Goal: Transaction & Acquisition: Purchase product/service

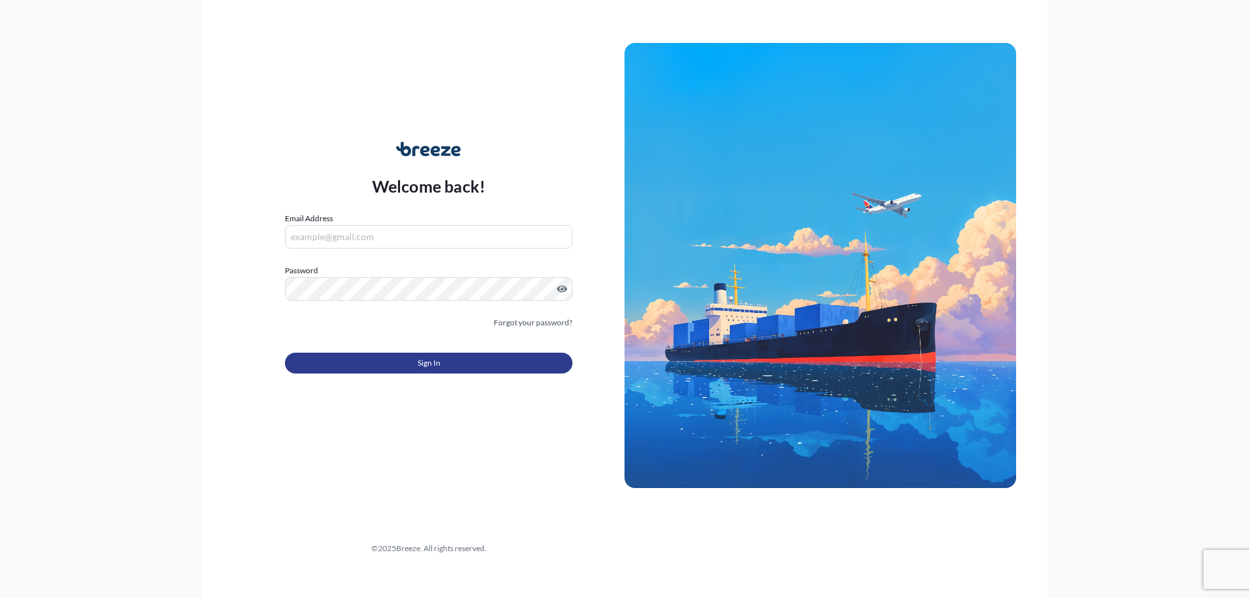
type input "[PERSON_NAME][EMAIL_ADDRESS][DOMAIN_NAME]"
click at [392, 355] on button "Sign In" at bounding box center [429, 363] width 288 height 21
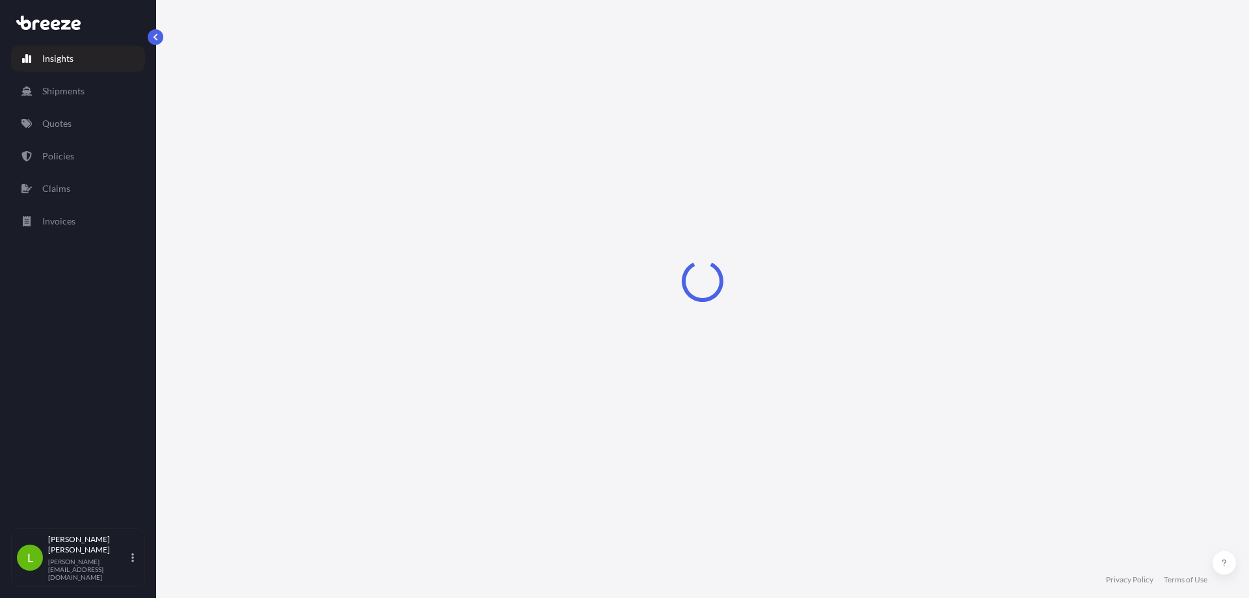
select select "2025"
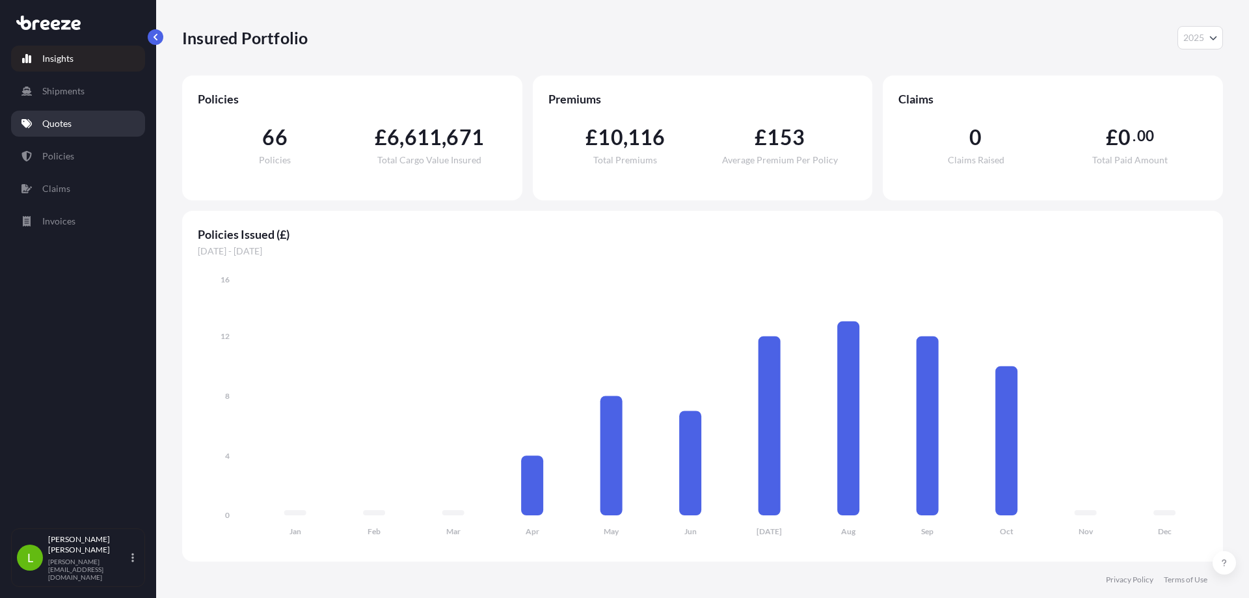
click at [66, 131] on link "Quotes" at bounding box center [78, 124] width 134 height 26
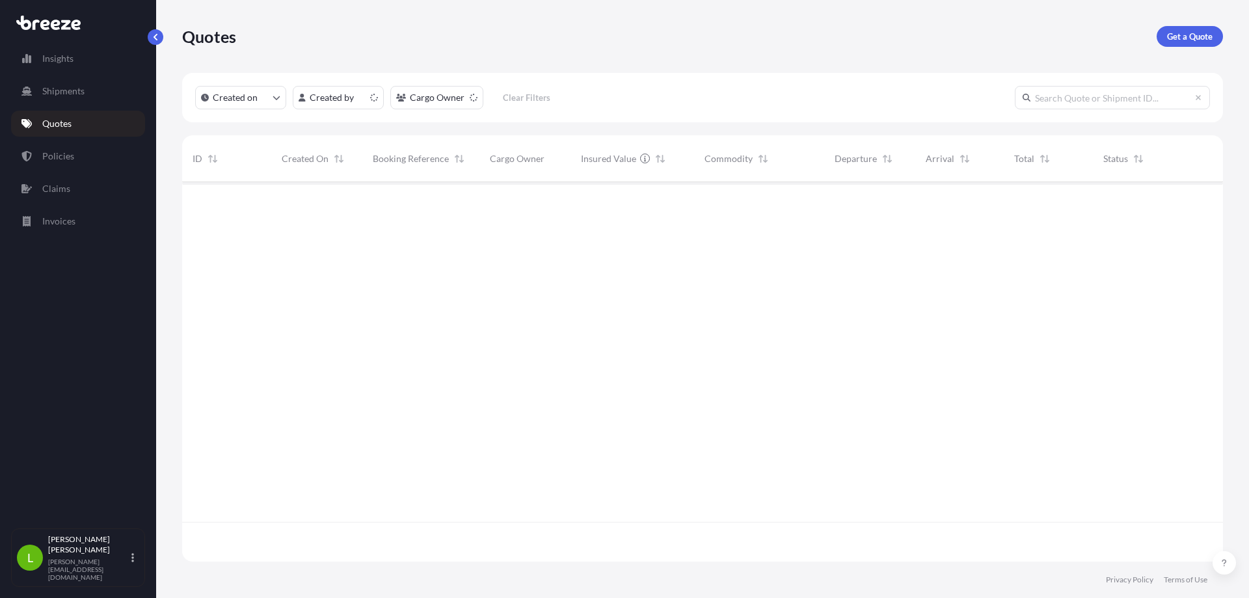
scroll to position [377, 1031]
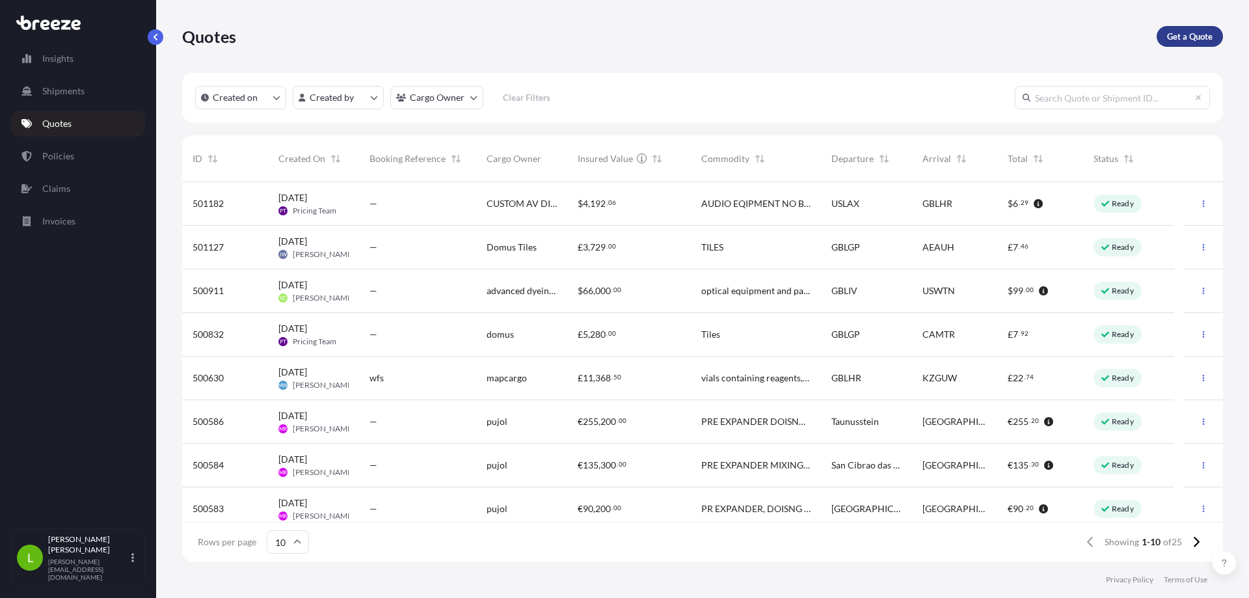
click at [1199, 39] on p "Get a Quote" at bounding box center [1190, 36] width 46 height 13
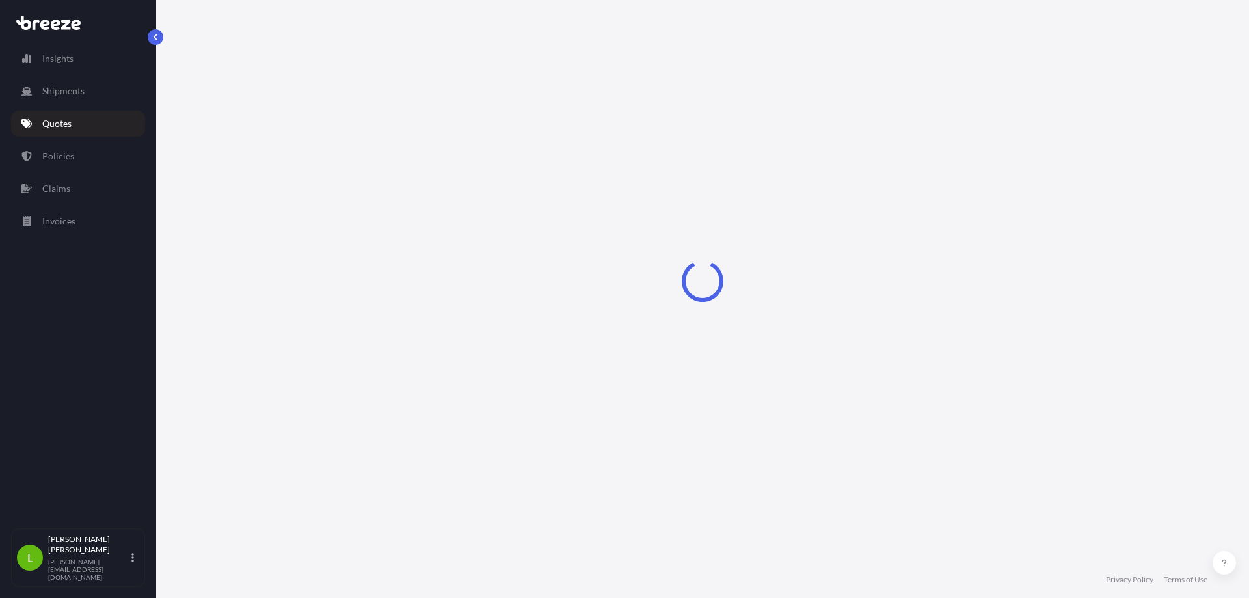
select select "Sea"
select select "1"
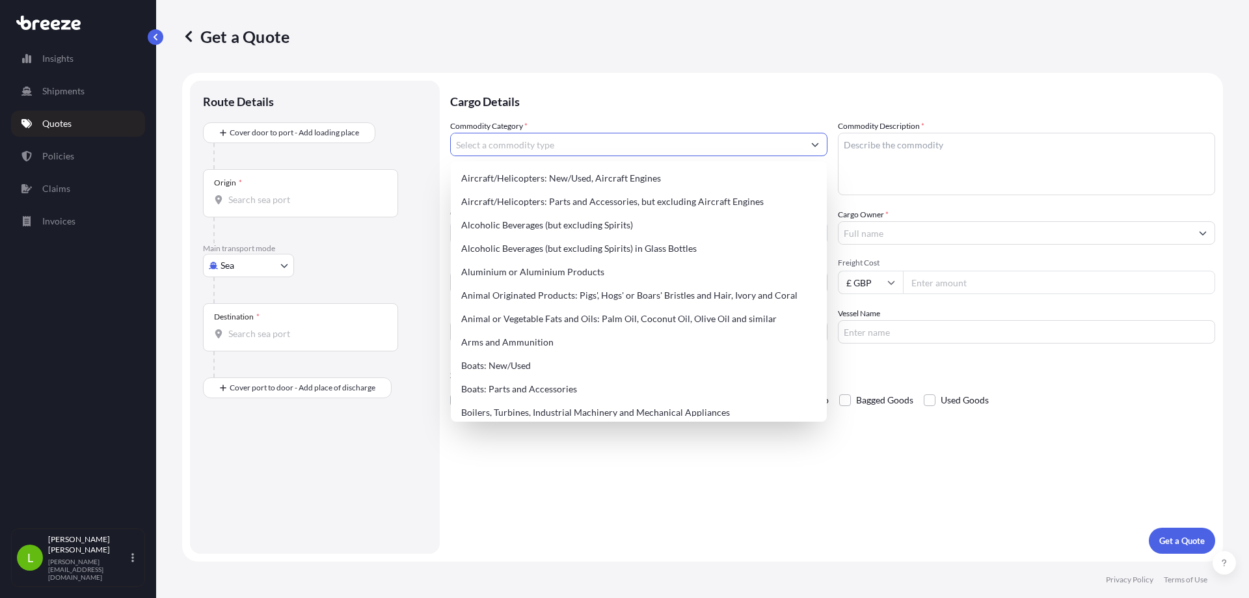
click at [534, 149] on input "Commodity Category *" at bounding box center [627, 144] width 353 height 23
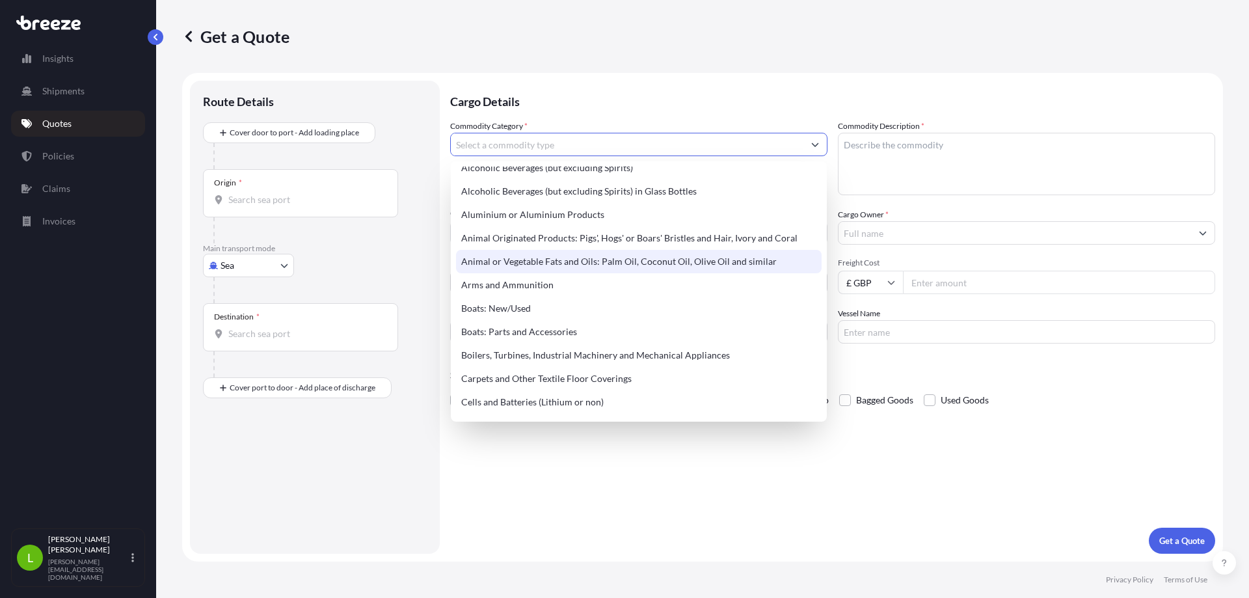
scroll to position [122, 0]
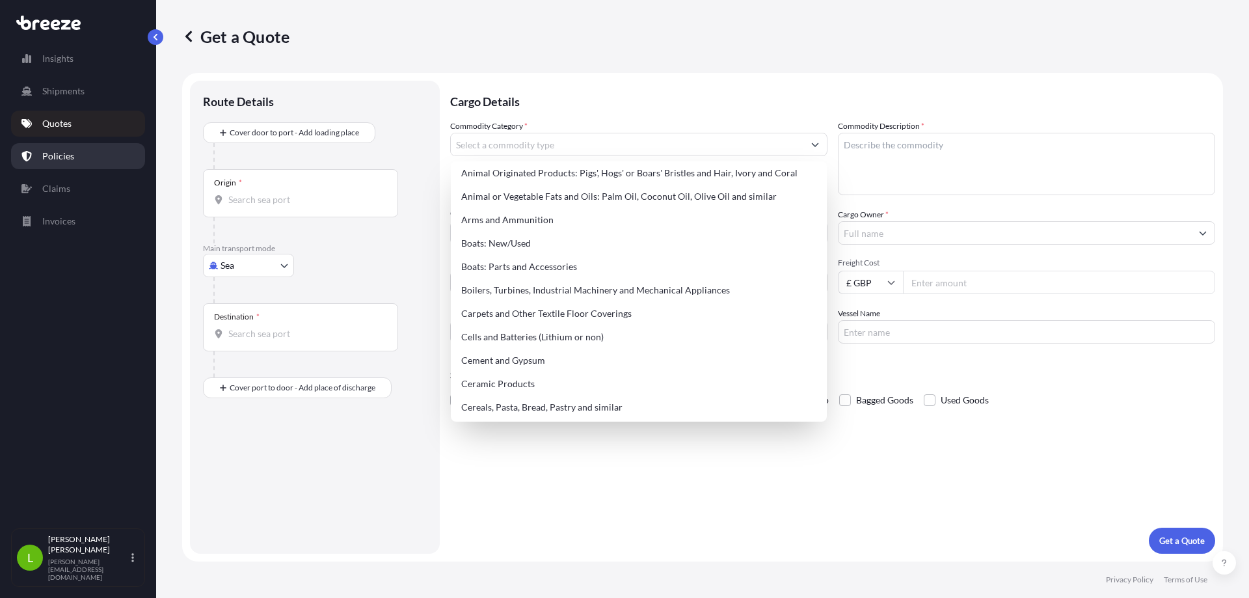
click at [74, 154] on link "Policies" at bounding box center [78, 156] width 134 height 26
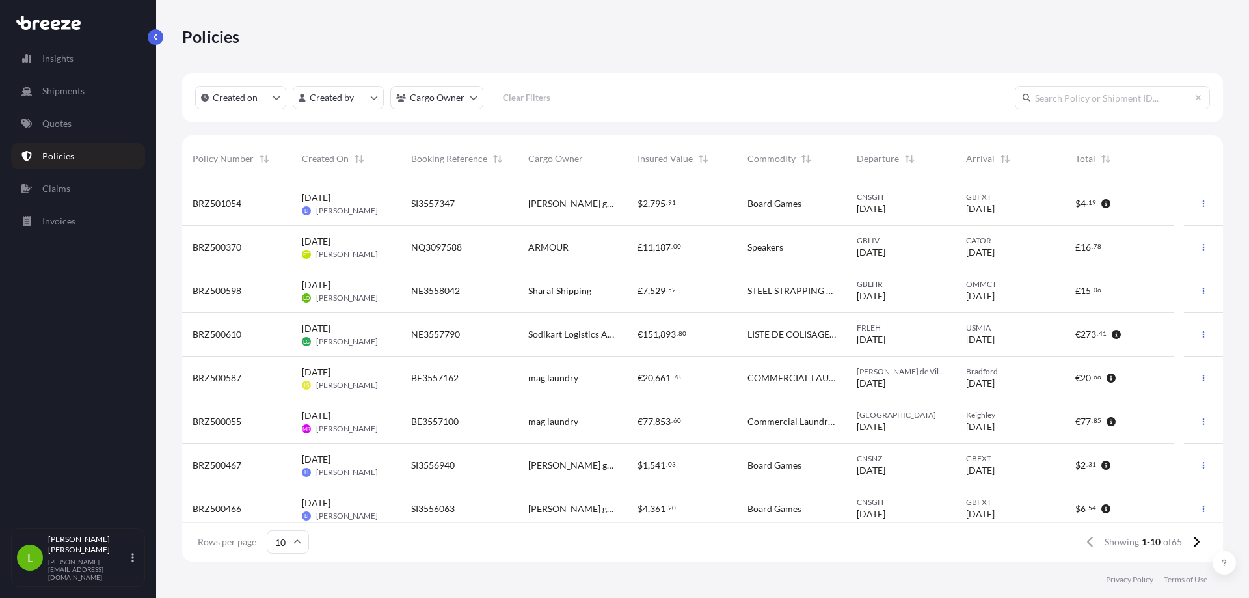
scroll to position [96, 0]
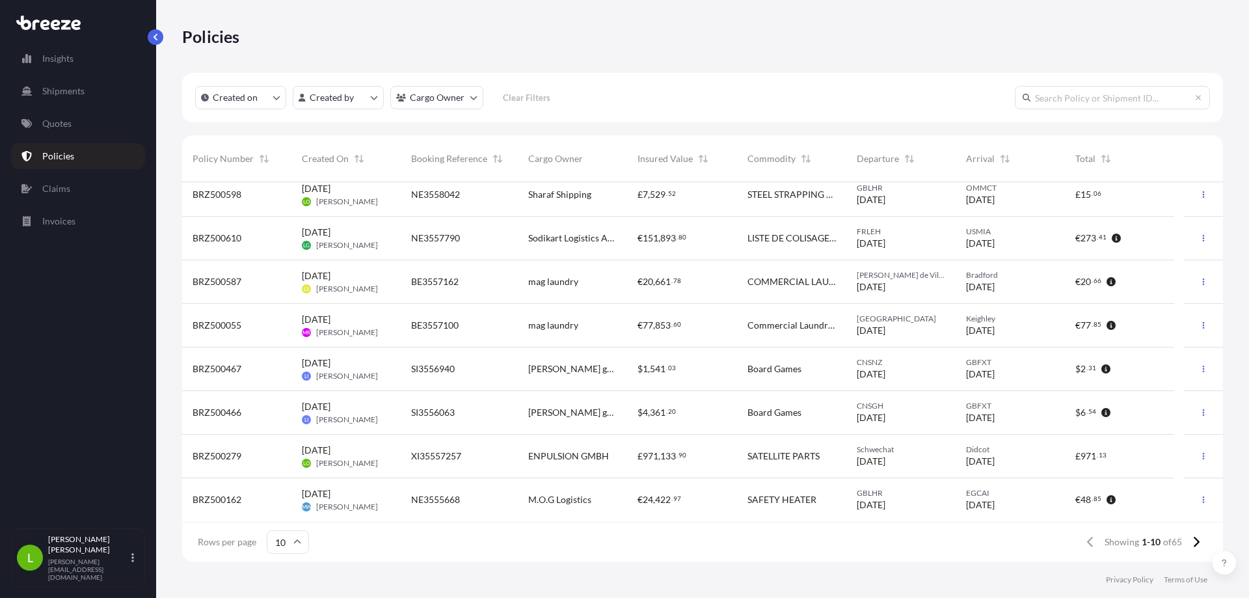
click at [499, 457] on div "XI35557257" at bounding box center [459, 456] width 96 height 13
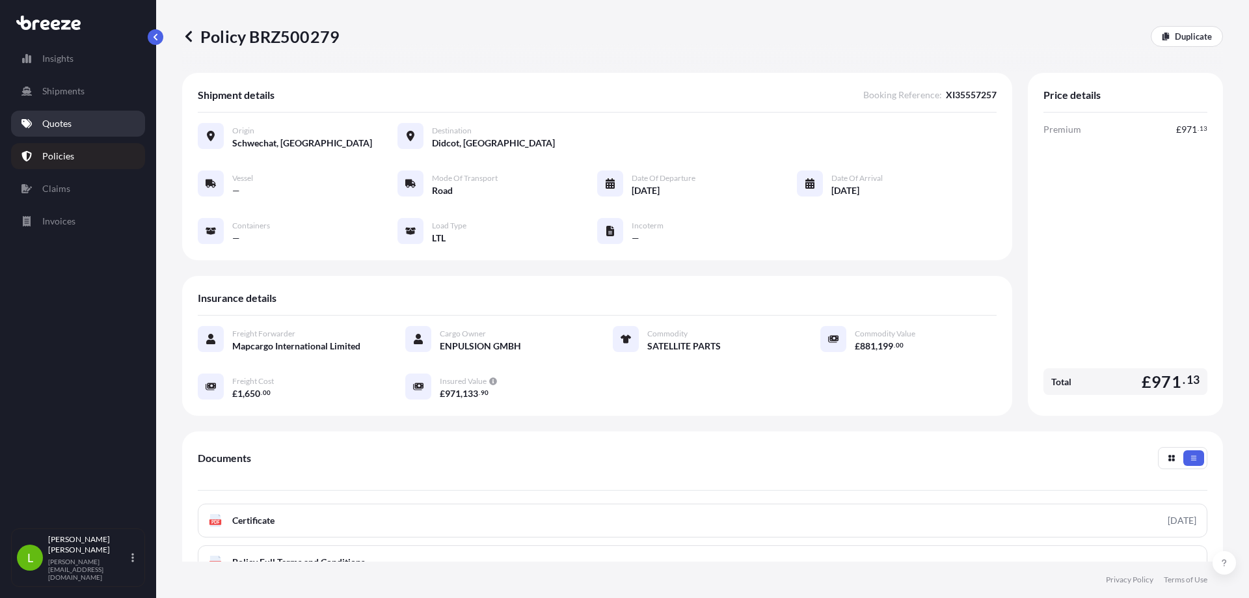
click at [61, 120] on p "Quotes" at bounding box center [56, 123] width 29 height 13
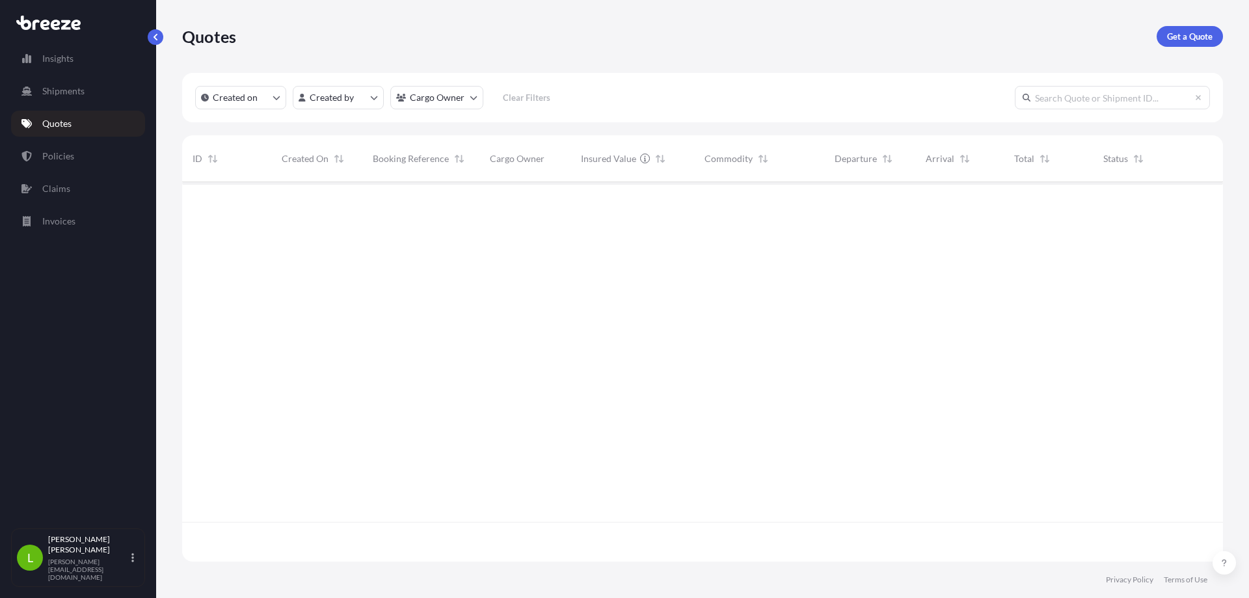
scroll to position [377, 1031]
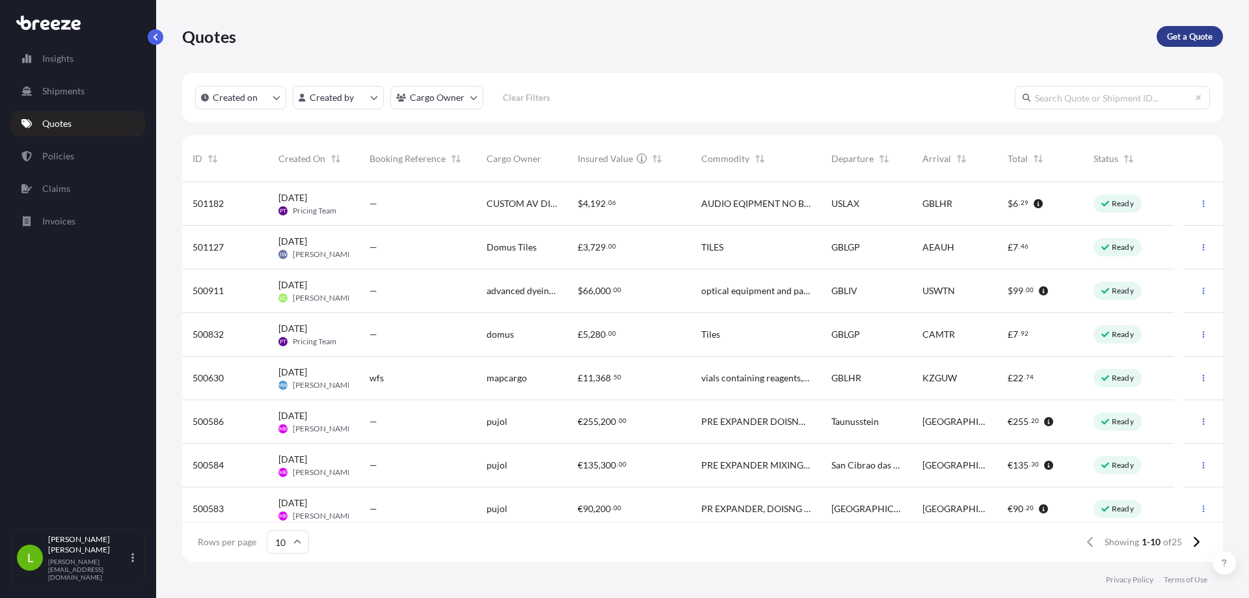
click at [1184, 33] on p "Get a Quote" at bounding box center [1190, 36] width 46 height 13
select select "Sea"
select select "1"
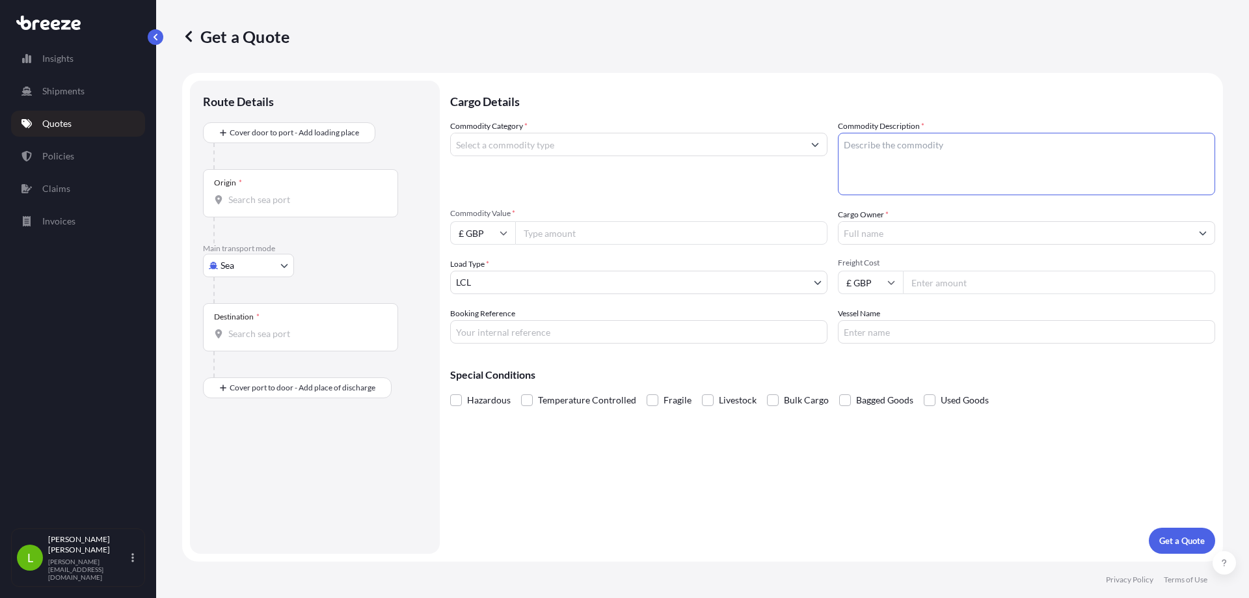
click at [1134, 162] on textarea "Commodity Description *" at bounding box center [1026, 164] width 377 height 62
type textarea "SATELLITE PARTS"
click at [521, 140] on input "Commodity Category *" at bounding box center [627, 144] width 353 height 23
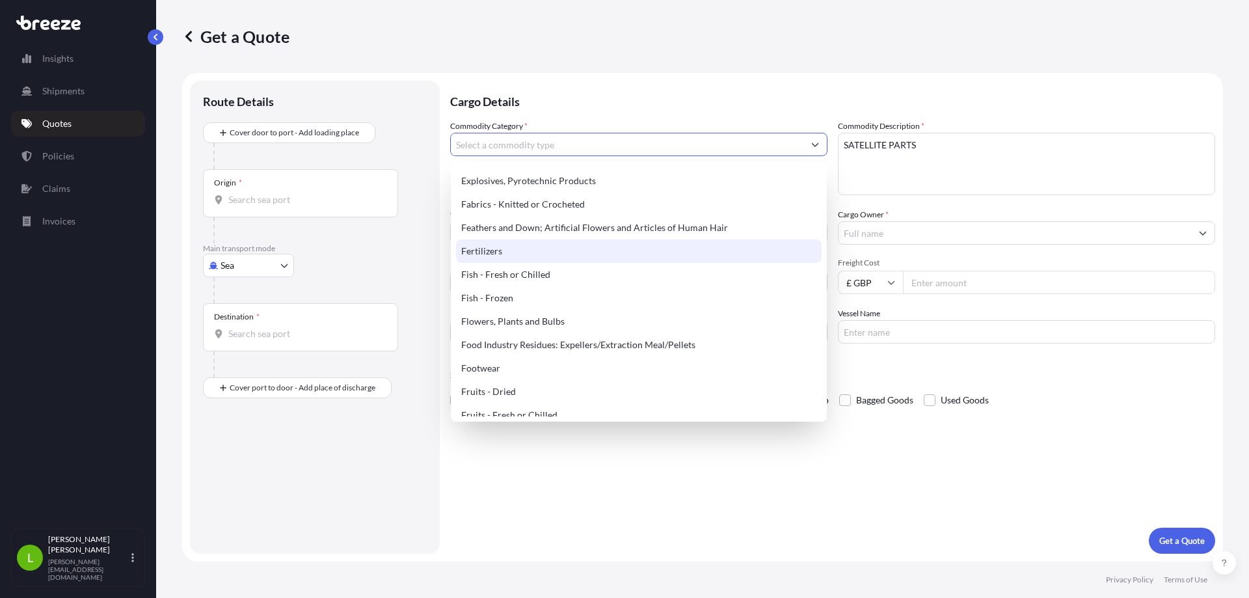
scroll to position [752, 0]
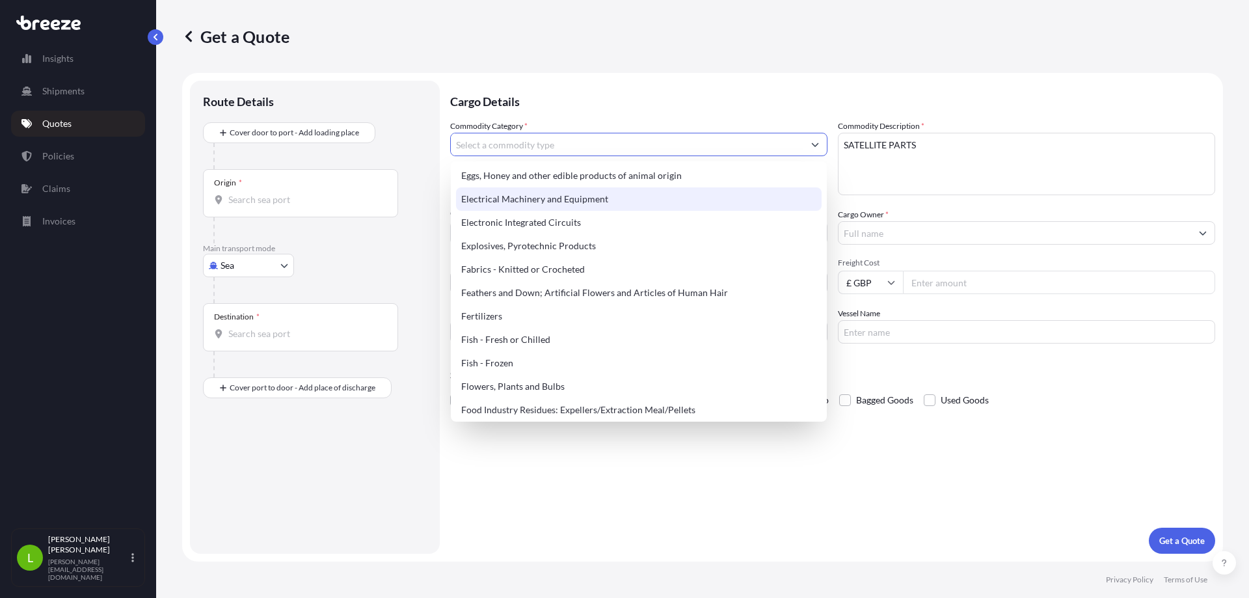
click at [583, 204] on div "Electrical Machinery and Equipment" at bounding box center [639, 198] width 366 height 23
type input "Electrical Machinery and Equipment"
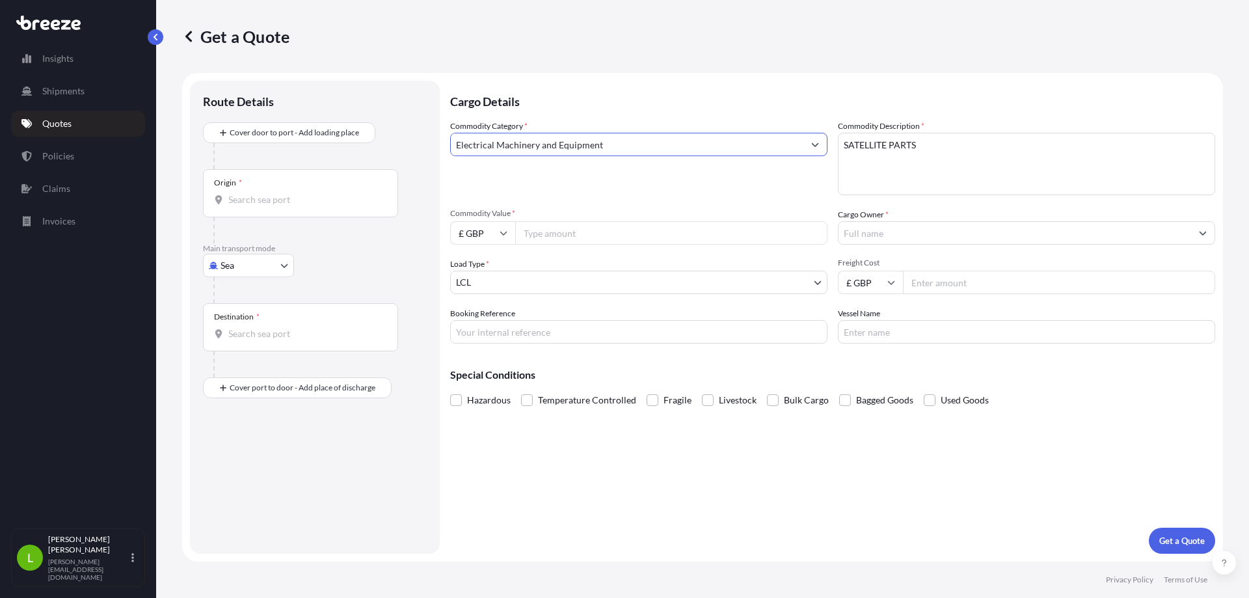
click at [575, 227] on input "Commodity Value *" at bounding box center [671, 232] width 312 height 23
type input "25127"
click at [502, 234] on icon at bounding box center [503, 234] width 7 height 4
click at [479, 267] on div "€ EUR" at bounding box center [483, 268] width 55 height 25
type input "€ EUR"
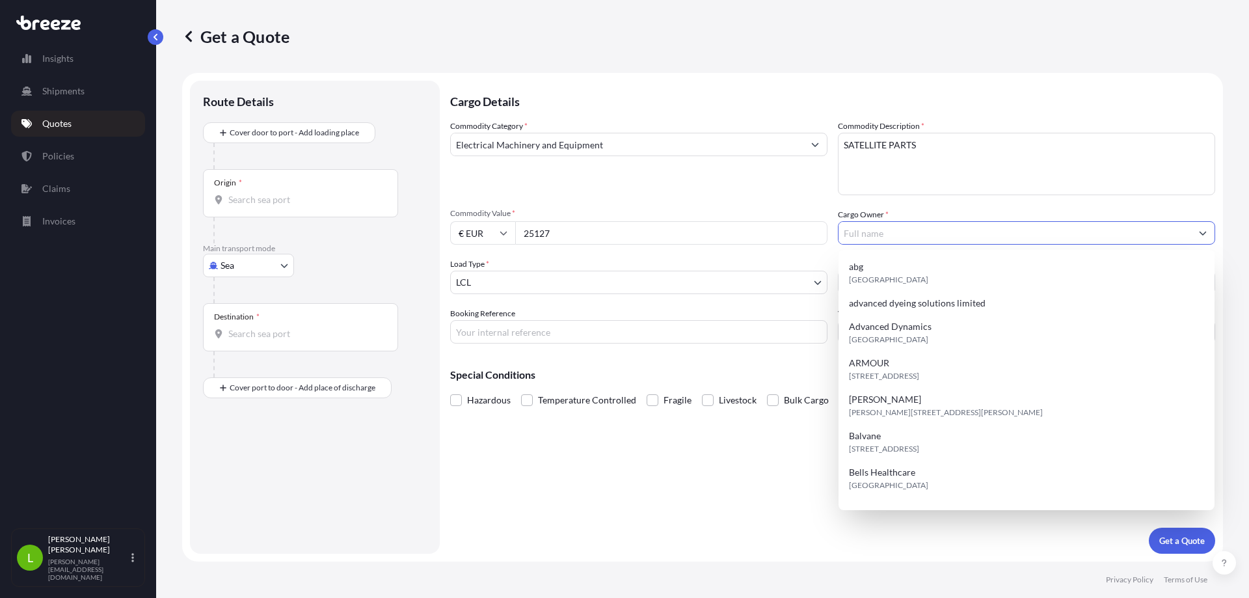
click at [902, 229] on input "Cargo Owner *" at bounding box center [1015, 232] width 353 height 23
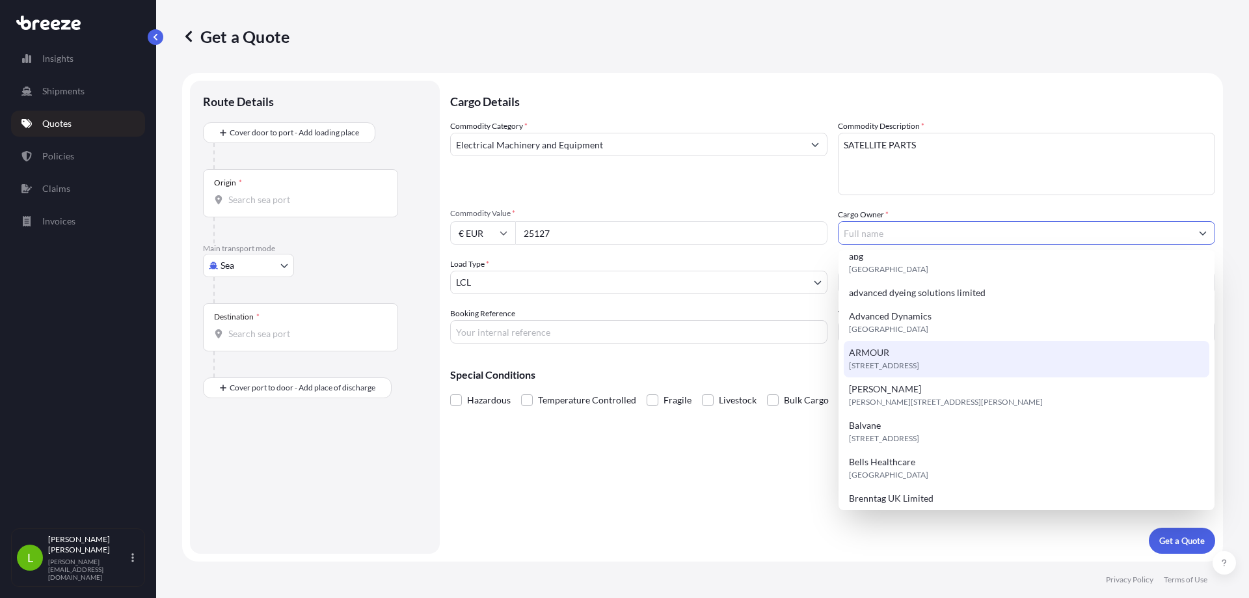
scroll to position [0, 0]
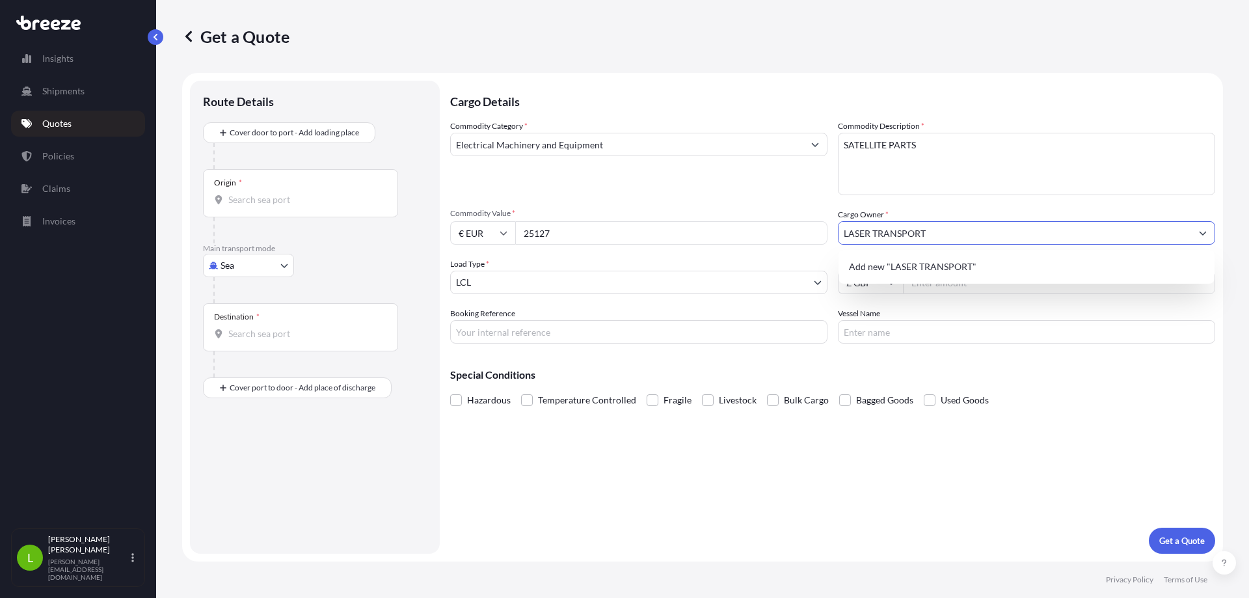
type input "LASER TRANSPORT"
click at [595, 282] on body "8 options available. 0 options available. 1 option available. 0 options availab…" at bounding box center [624, 299] width 1249 height 598
click at [966, 284] on input "Freight Cost" at bounding box center [1059, 282] width 312 height 23
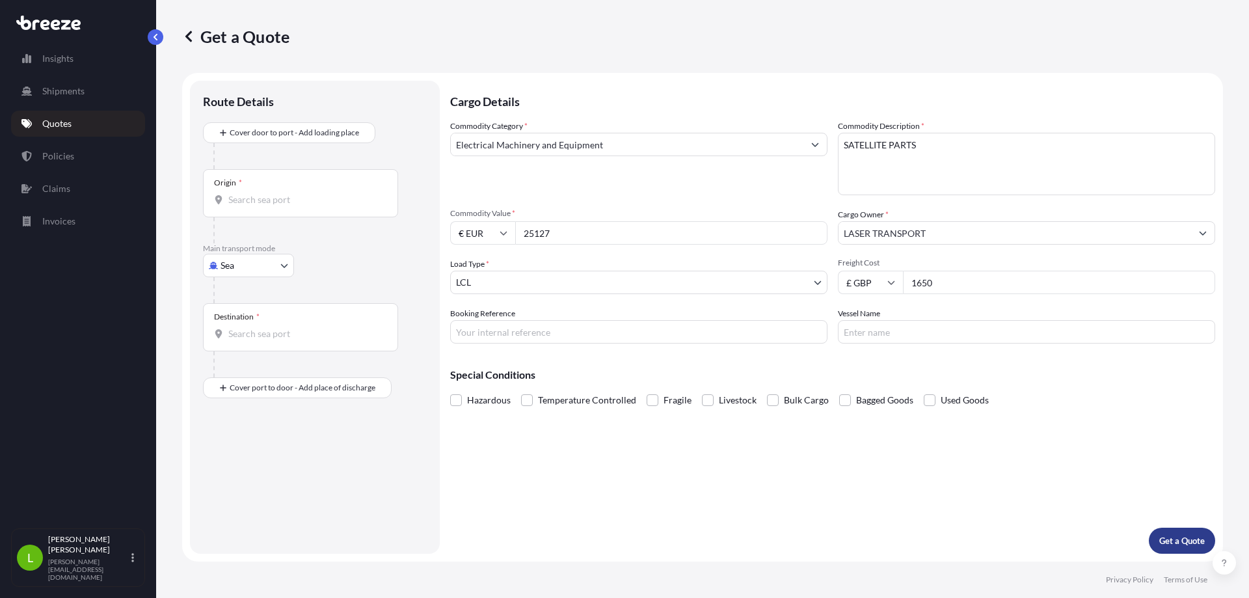
type input "1650"
click at [1175, 536] on p "Get a Quote" at bounding box center [1183, 540] width 46 height 13
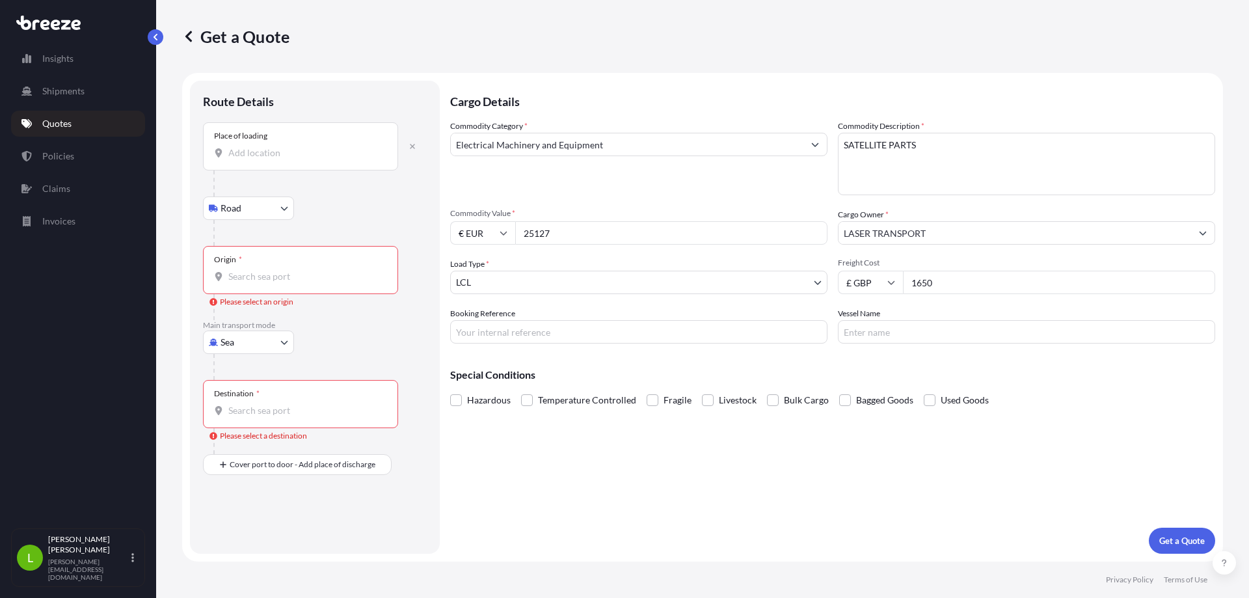
click at [268, 154] on input "Place of loading" at bounding box center [305, 152] width 154 height 13
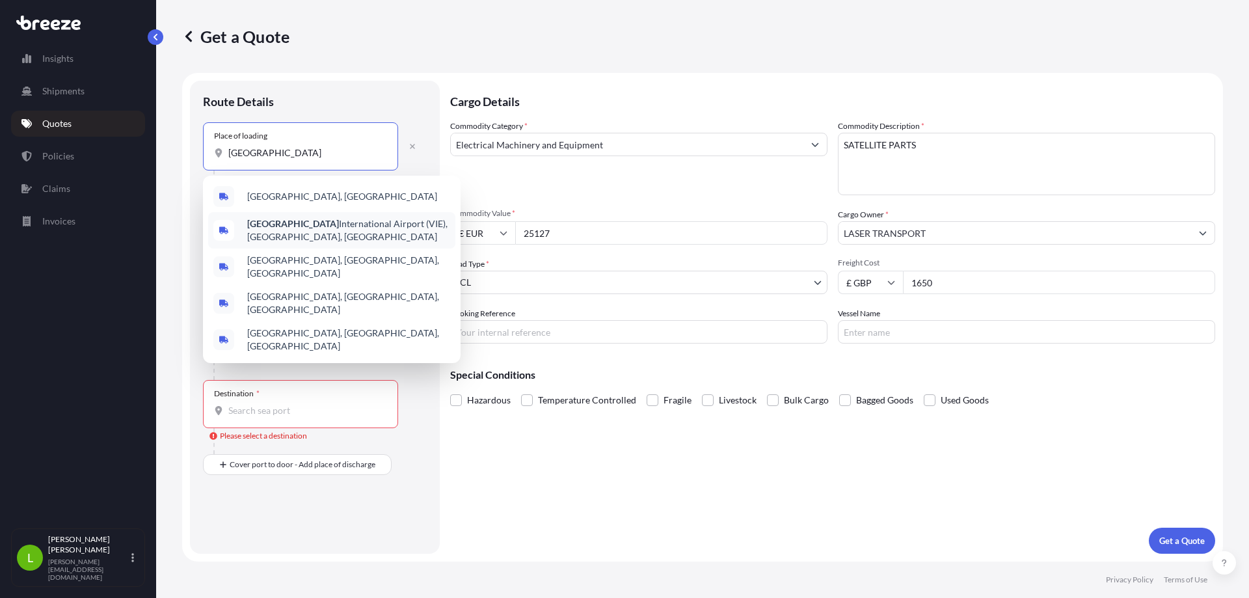
click at [340, 230] on span "[GEOGRAPHIC_DATA] (VIE), [GEOGRAPHIC_DATA], [GEOGRAPHIC_DATA]" at bounding box center [348, 230] width 203 height 26
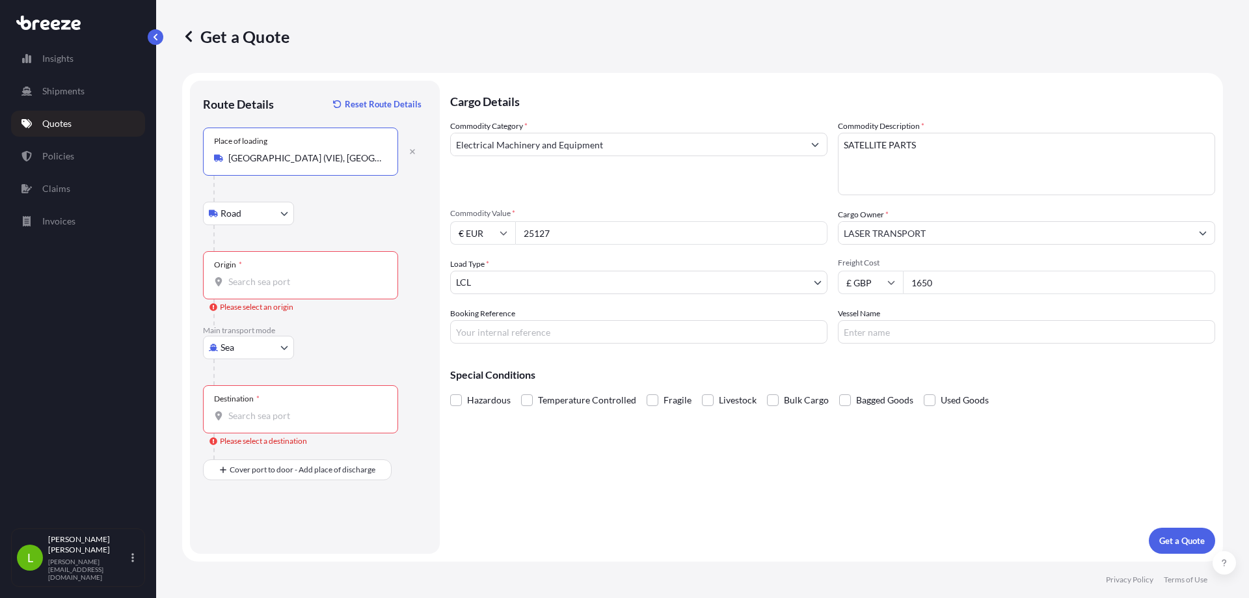
type input "[GEOGRAPHIC_DATA] (VIE), [GEOGRAPHIC_DATA], [GEOGRAPHIC_DATA]"
click at [286, 283] on input "Origin * Please select an origin" at bounding box center [305, 281] width 154 height 13
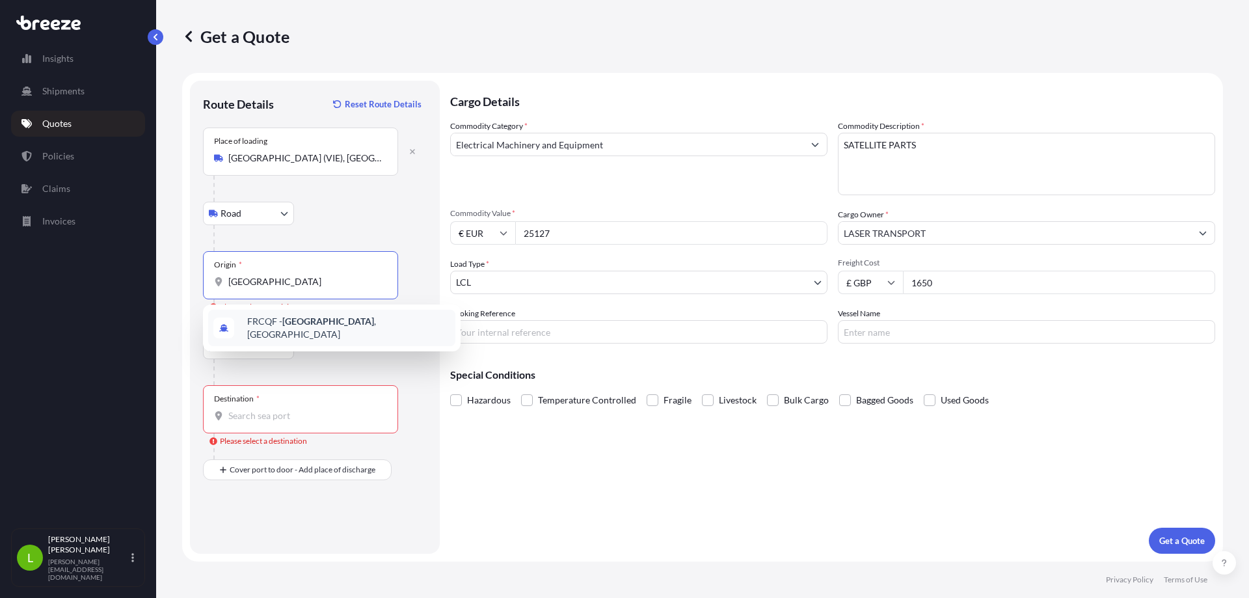
click at [316, 322] on span "FRCQF - [GEOGRAPHIC_DATA] , [GEOGRAPHIC_DATA]" at bounding box center [348, 328] width 203 height 26
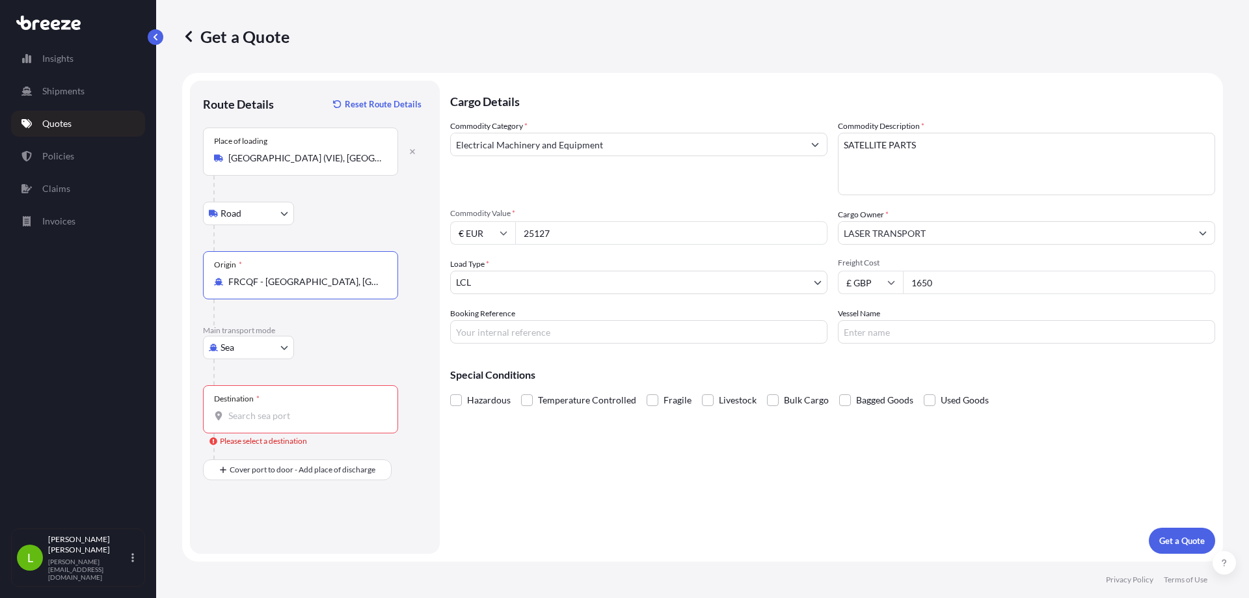
type input "FRCQF - [GEOGRAPHIC_DATA], [GEOGRAPHIC_DATA]"
click at [275, 349] on body "10 options available. 0 options available. 1 option available. Insights Shipmen…" at bounding box center [624, 299] width 1249 height 598
click at [256, 426] on div "Road" at bounding box center [248, 427] width 81 height 23
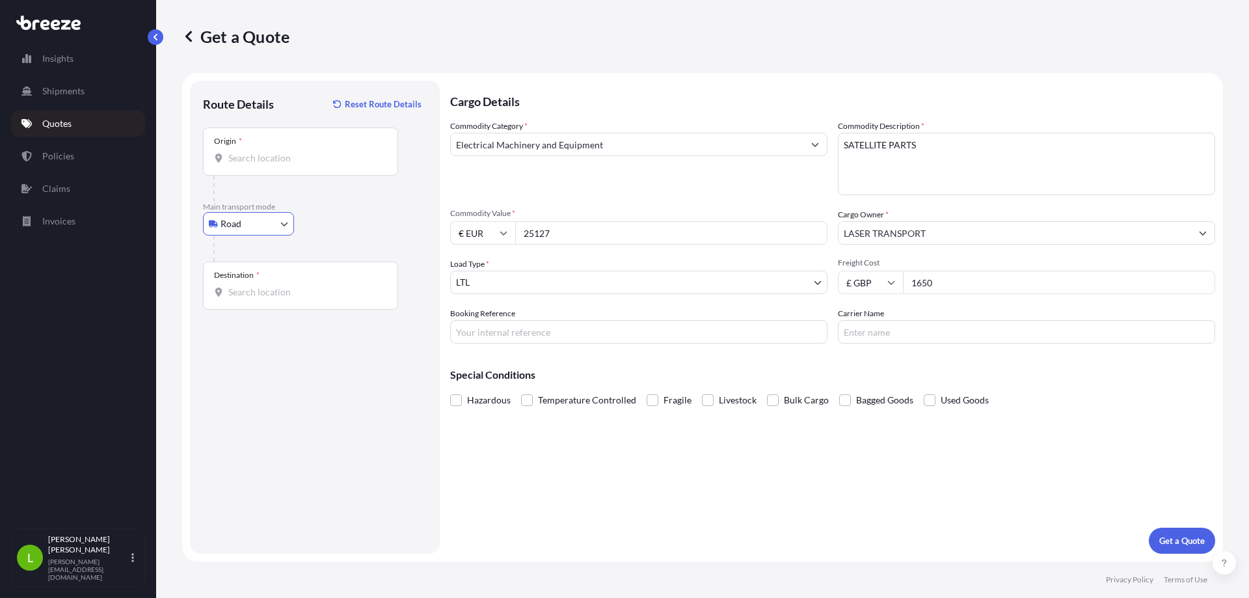
click at [290, 153] on input "Origin *" at bounding box center [305, 158] width 154 height 13
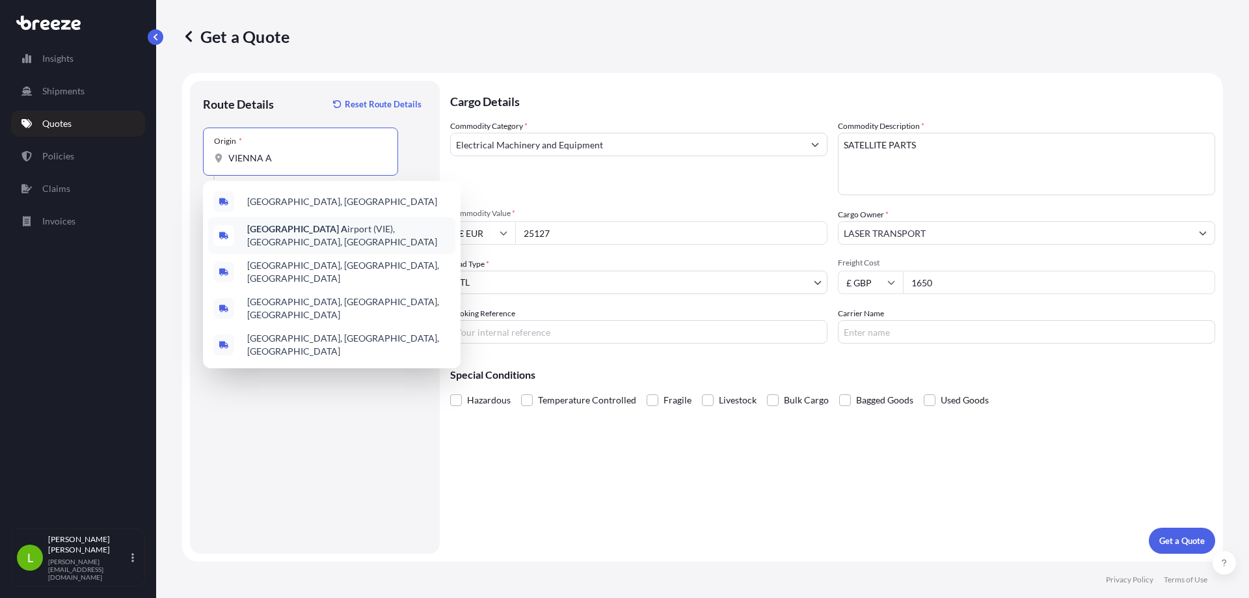
click at [336, 230] on span "Vienna A irport (VIE), [GEOGRAPHIC_DATA], [GEOGRAPHIC_DATA]" at bounding box center [348, 236] width 203 height 26
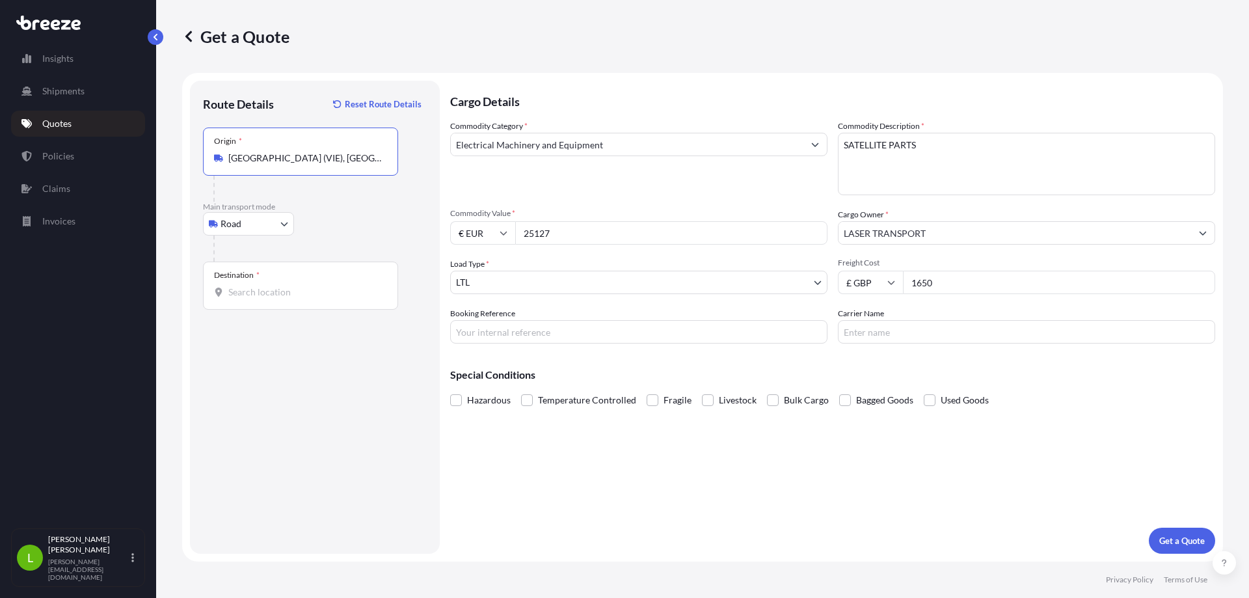
type input "[GEOGRAPHIC_DATA] (VIE), [GEOGRAPHIC_DATA], [GEOGRAPHIC_DATA]"
click at [276, 297] on input "Destination *" at bounding box center [305, 292] width 154 height 13
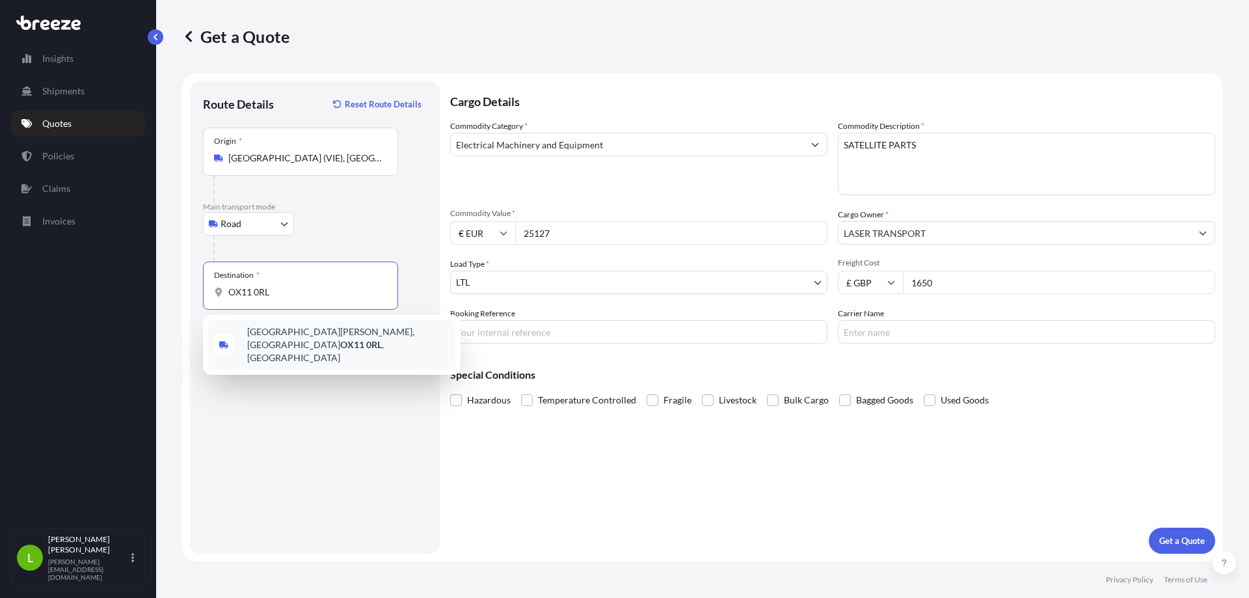
click at [327, 338] on span "[STREET_ADDRESS][PERSON_NAME]" at bounding box center [348, 344] width 203 height 39
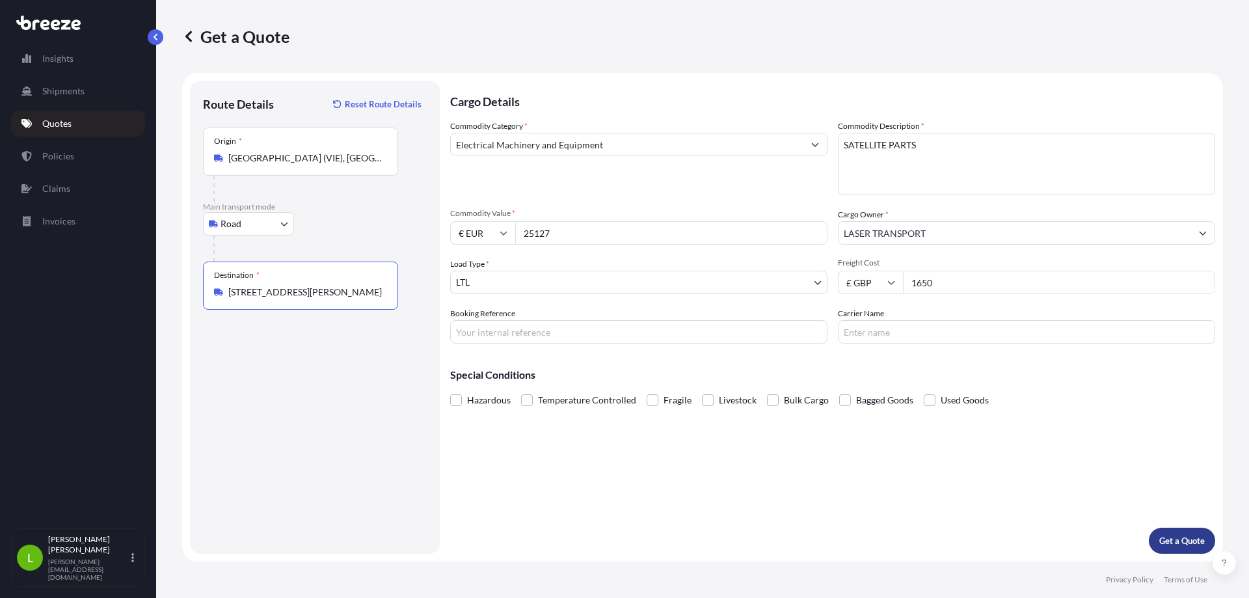
type input "[STREET_ADDRESS][PERSON_NAME]"
click at [1184, 536] on p "Get a Quote" at bounding box center [1183, 540] width 46 height 13
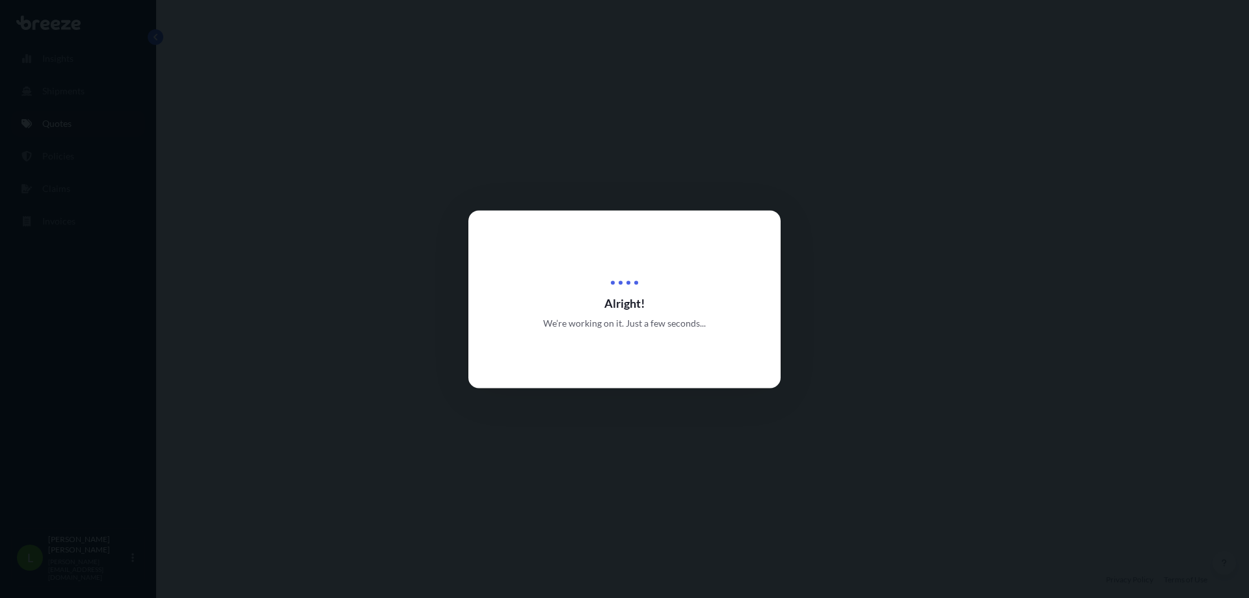
select select "Road"
select select "1"
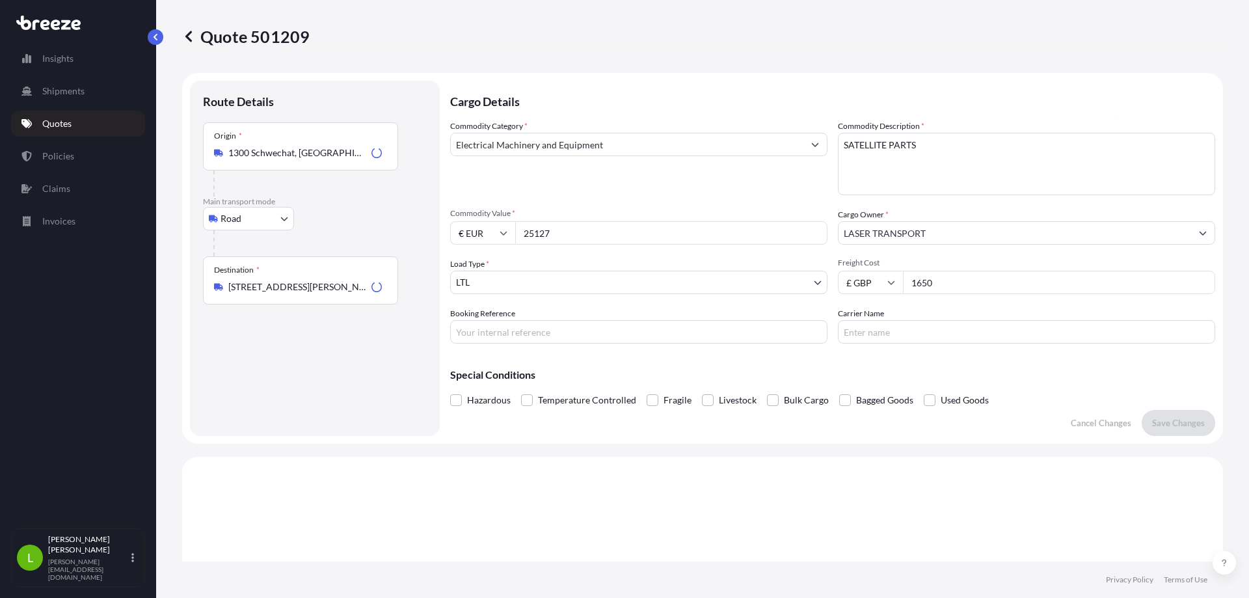
scroll to position [392, 0]
